Goal: Check status: Check status

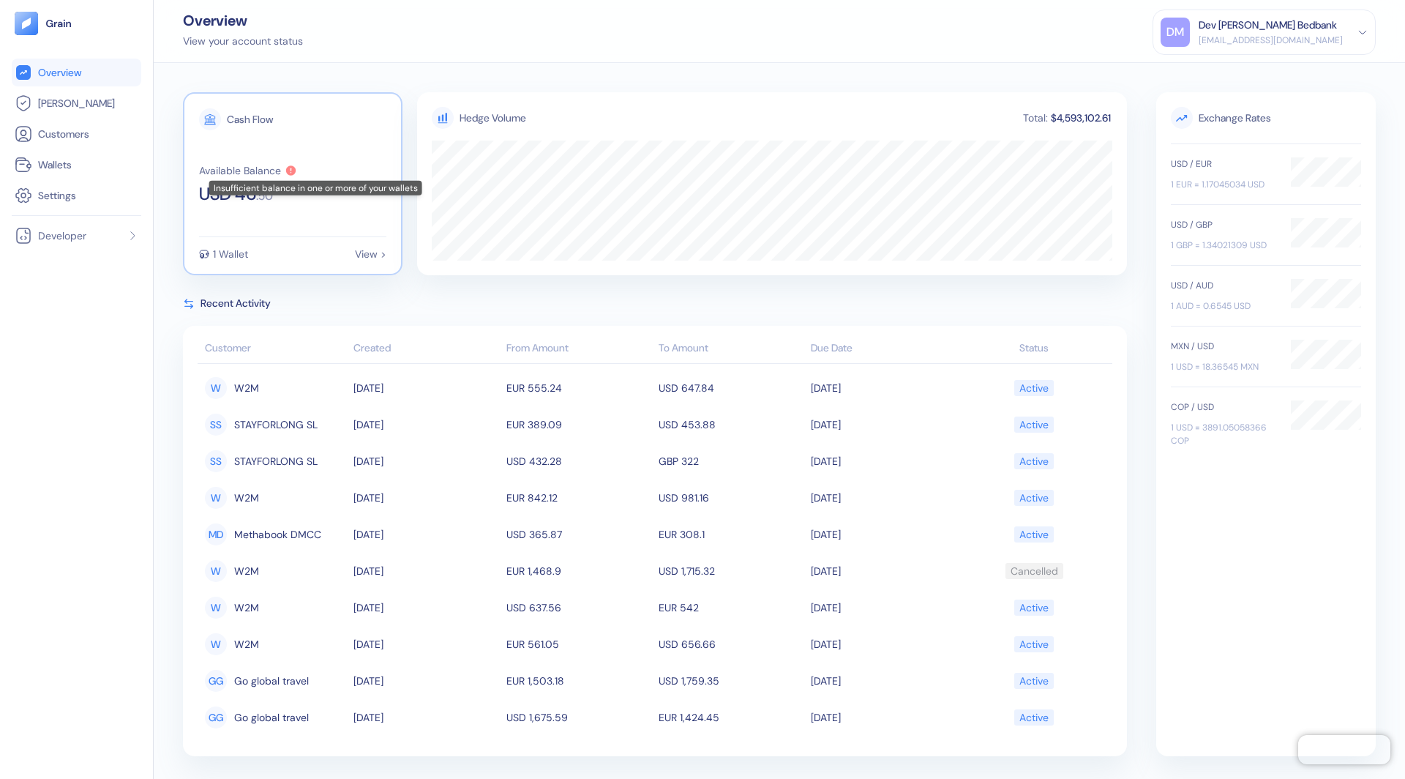
click at [291, 169] on icon at bounding box center [291, 170] width 10 height 10
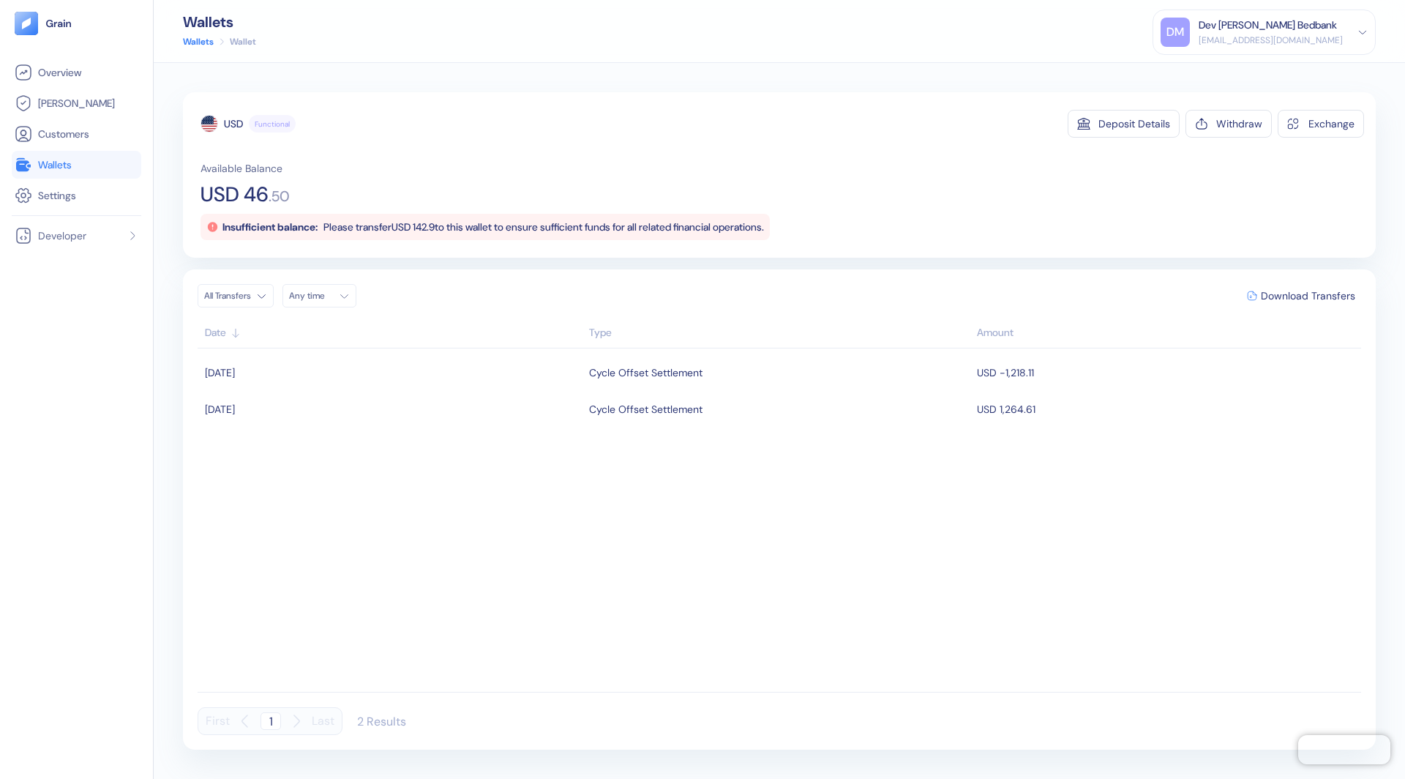
drag, startPoint x: 336, startPoint y: 228, endPoint x: 818, endPoint y: 236, distance: 482.4
click at [818, 236] on div "Available Balance USD 46 . 50 Insufficient balance: Please transfer USD 142.9 t…" at bounding box center [783, 200] width 1164 height 79
click at [104, 139] on link "Customers" at bounding box center [77, 134] width 124 height 18
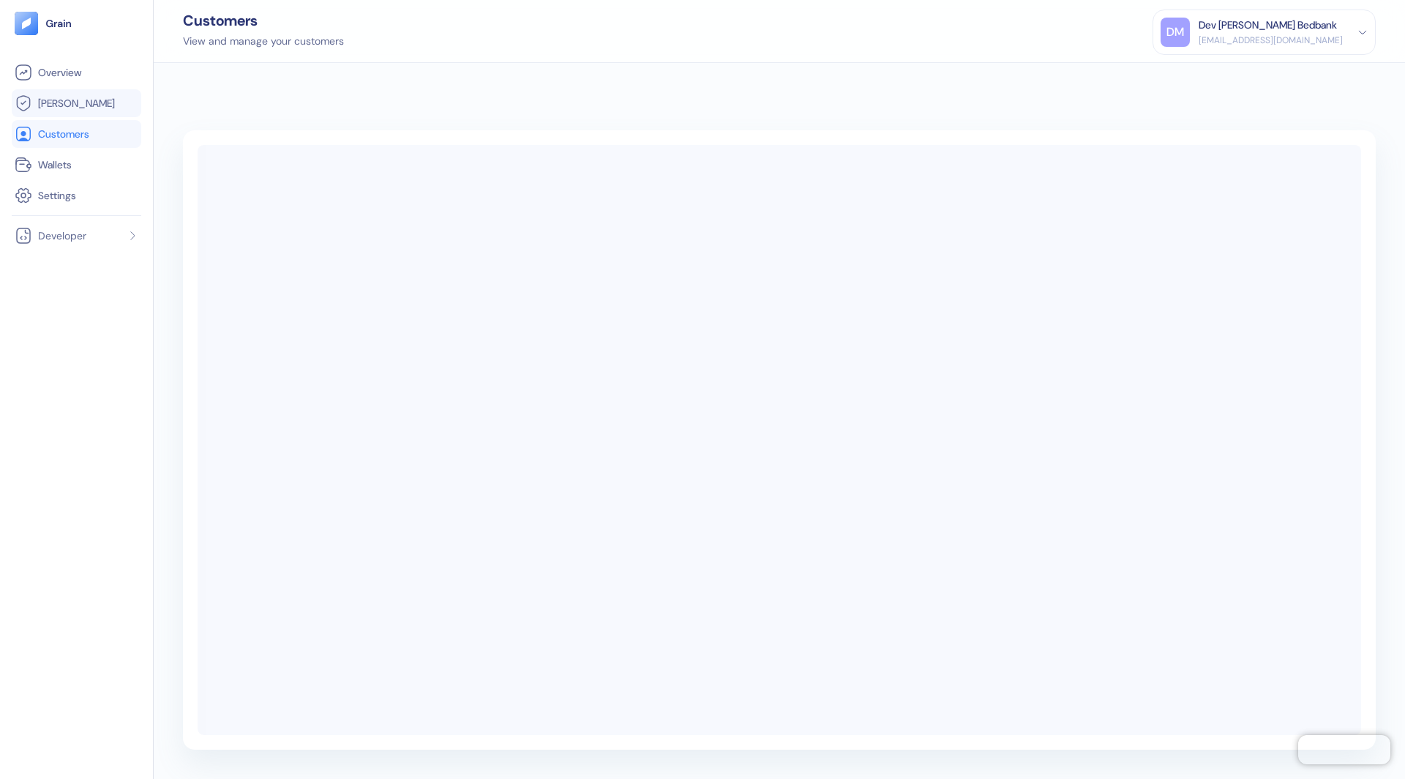
click at [77, 89] on li "[PERSON_NAME]" at bounding box center [77, 103] width 130 height 28
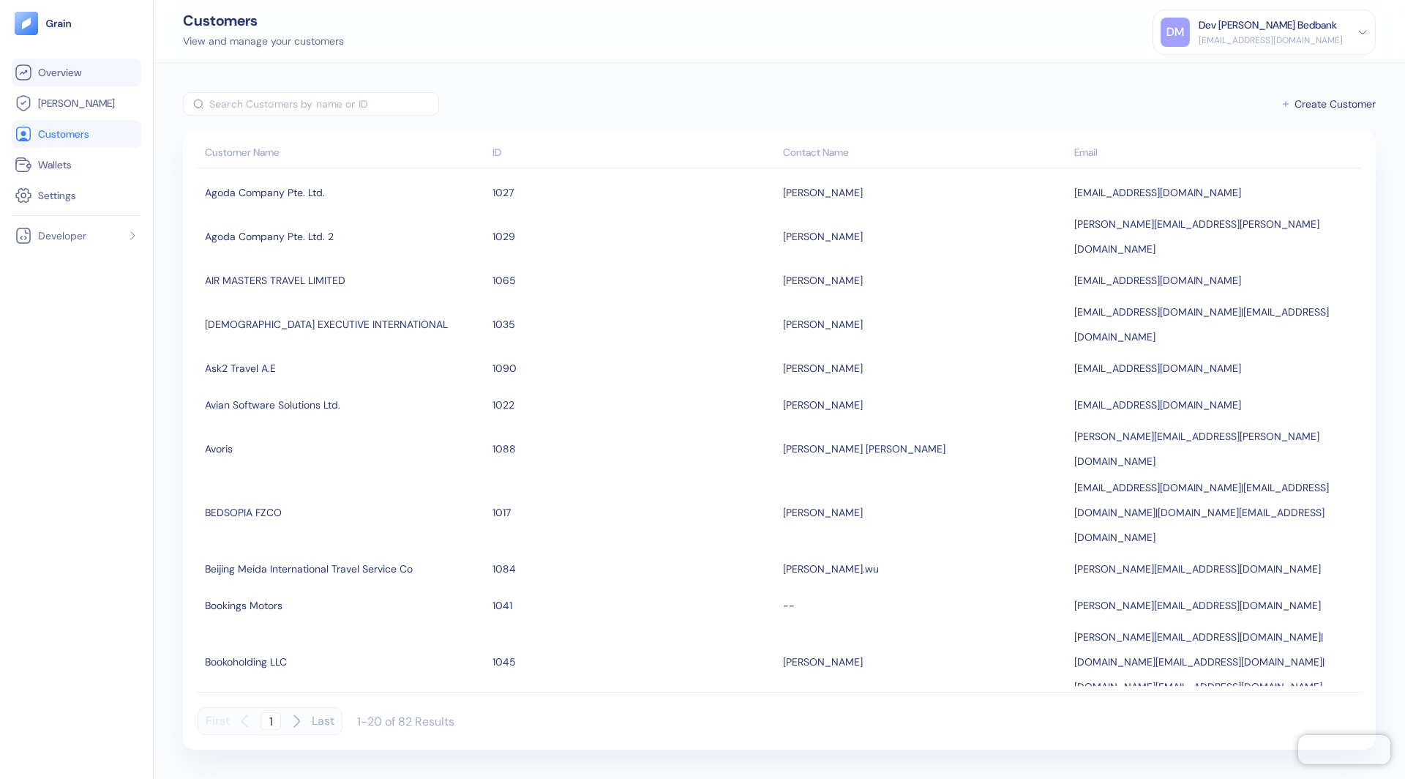
click at [78, 82] on li "Overview" at bounding box center [77, 73] width 130 height 28
click at [74, 75] on span "Overview" at bounding box center [59, 72] width 43 height 15
